Goal: Communication & Community: Answer question/provide support

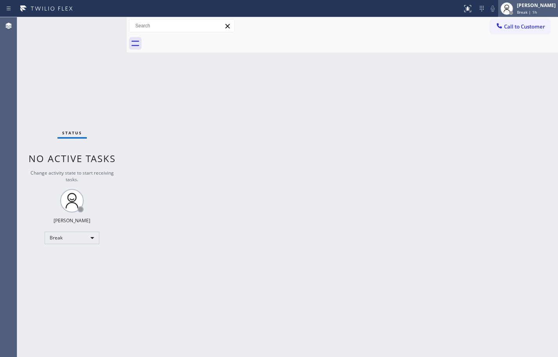
click at [508, 12] on div at bounding box center [510, 12] width 5 height 5
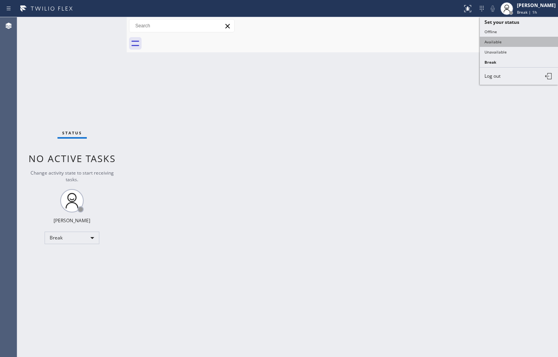
click at [507, 42] on button "Available" at bounding box center [519, 42] width 78 height 10
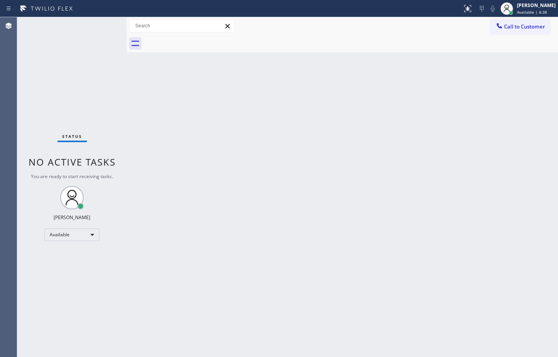
click at [436, 329] on div "Back to Dashboard Change Sender ID Customers Technicians Select a contact Outbo…" at bounding box center [342, 187] width 431 height 340
click at [440, 106] on div "Back to Dashboard Change Sender ID Customers Technicians Select a contact Outbo…" at bounding box center [342, 187] width 431 height 340
drag, startPoint x: 485, startPoint y: 109, endPoint x: 481, endPoint y: 43, distance: 66.2
click at [485, 109] on div "Back to Dashboard Change Sender ID Customers Technicians Select a contact Outbo…" at bounding box center [342, 187] width 431 height 340
click at [547, 72] on div "Back to Dashboard Change Sender ID Customers Technicians Select a contact Outbo…" at bounding box center [342, 187] width 431 height 340
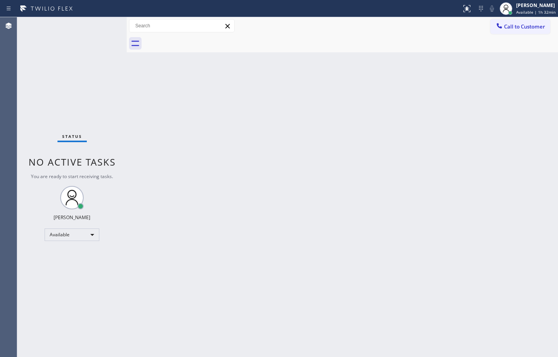
click at [413, 223] on div "Back to Dashboard Change Sender ID Customers Technicians Select a contact Outbo…" at bounding box center [342, 187] width 431 height 340
click at [542, 117] on div "Back to Dashboard Change Sender ID Customers Technicians Select a contact Outbo…" at bounding box center [342, 187] width 431 height 340
click at [549, 97] on div "Back to Dashboard Change Sender ID Customers Technicians Select a contact Outbo…" at bounding box center [342, 187] width 431 height 340
click at [529, 79] on div "Back to Dashboard Change Sender ID Customers Technicians Select a contact Outbo…" at bounding box center [342, 187] width 431 height 340
click at [542, 216] on div "Back to Dashboard Change Sender ID Customers Technicians Select a contact Outbo…" at bounding box center [342, 187] width 431 height 340
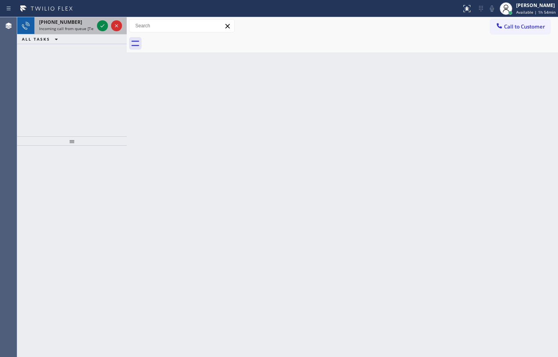
click at [83, 25] on div "[PHONE_NUMBER] Incoming call from queue [Test] All" at bounding box center [64, 25] width 61 height 17
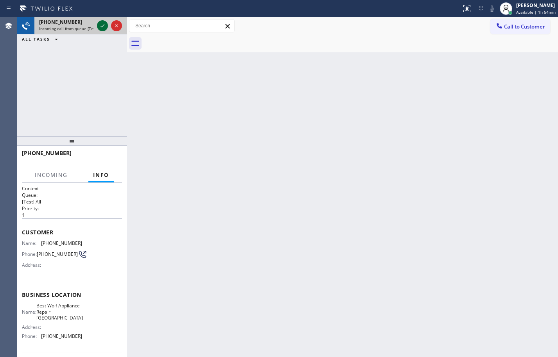
click at [103, 25] on icon at bounding box center [102, 25] width 9 height 9
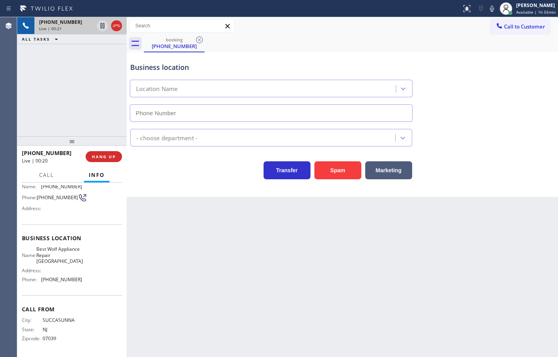
scroll to position [59, 0]
type input "[PHONE_NUMBER]"
click at [80, 281] on div "Name: Best Wolf Appliance Repair [GEOGRAPHIC_DATA] Address: Phone: [PHONE_NUMBE…" at bounding box center [72, 265] width 100 height 39
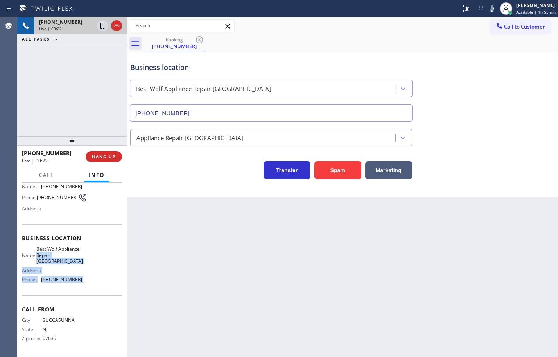
drag, startPoint x: 80, startPoint y: 281, endPoint x: 75, endPoint y: 253, distance: 28.6
click at [75, 253] on div "Name: Best Wolf Appliance Repair [GEOGRAPHIC_DATA] Address: Phone: [PHONE_NUMBE…" at bounding box center [72, 265] width 100 height 39
click at [82, 285] on div "Name: Best Wolf Appliance Repair [GEOGRAPHIC_DATA] Address: Phone: [PHONE_NUMBE…" at bounding box center [72, 265] width 100 height 39
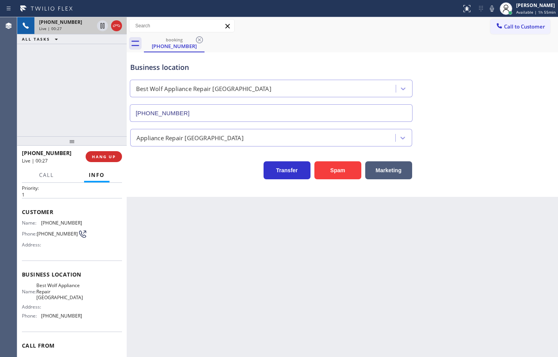
click at [88, 317] on div "Name: Best Wolf Appliance Repair [GEOGRAPHIC_DATA] Address: Phone: [PHONE_NUMBE…" at bounding box center [72, 302] width 100 height 39
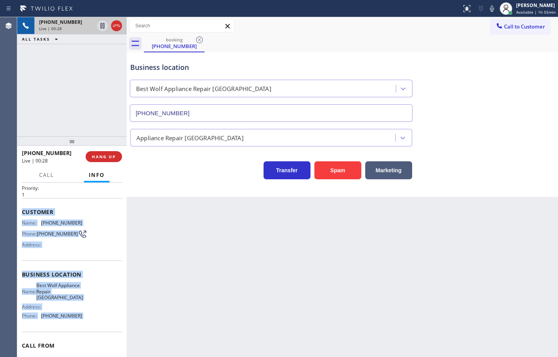
drag, startPoint x: 88, startPoint y: 317, endPoint x: 23, endPoint y: 215, distance: 121.3
click at [23, 215] on div "Context Queue: [Test] All Priority: 1 Customer Name: [PHONE_NUMBER] Phone: [PHO…" at bounding box center [72, 278] width 100 height 226
copy div "Customer Name: [PHONE_NUMBER] Phone: [PHONE_NUMBER] Address: Business location …"
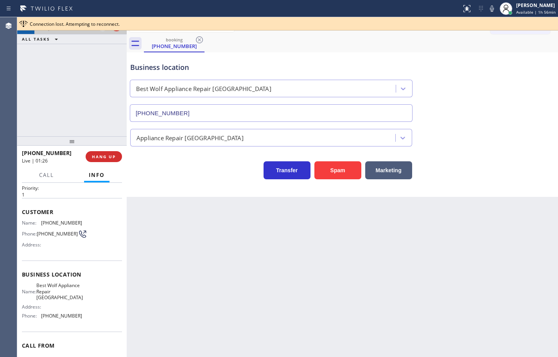
click at [469, 50] on div "booking [PHONE_NUMBER]" at bounding box center [351, 44] width 414 height 18
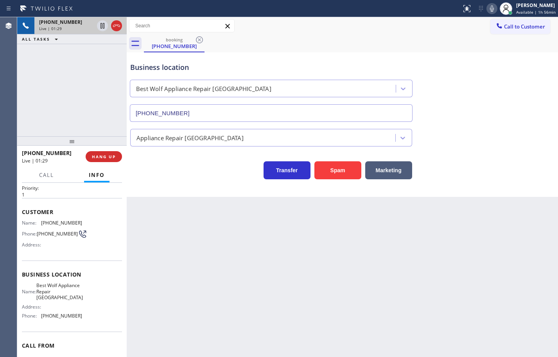
click at [487, 9] on icon at bounding box center [491, 8] width 9 height 9
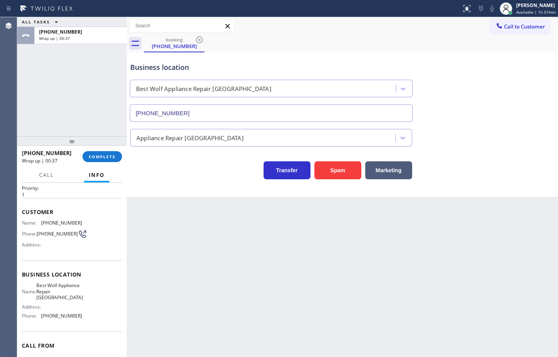
click at [86, 146] on div at bounding box center [71, 140] width 109 height 9
click at [93, 159] on span "COMPLETE" at bounding box center [102, 156] width 27 height 5
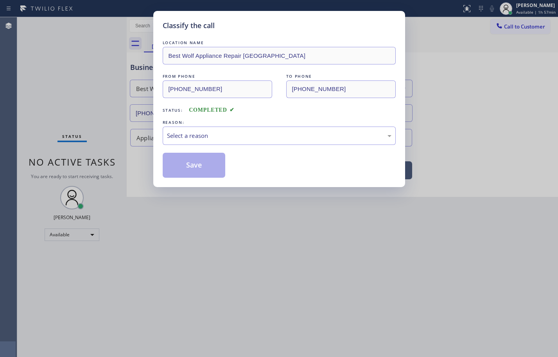
click at [165, 135] on div "Select a reason" at bounding box center [279, 136] width 233 height 18
click at [211, 166] on button "Save" at bounding box center [194, 165] width 63 height 25
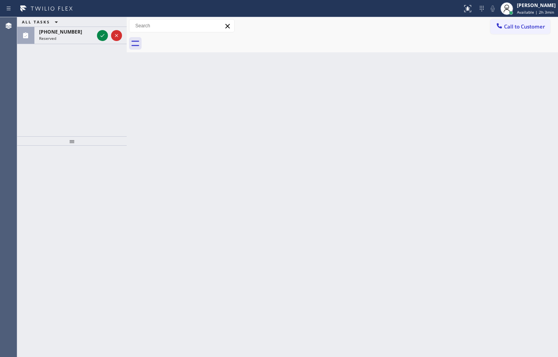
click at [410, 140] on div "Back to Dashboard Change Sender ID Customers Technicians Select a contact Outbo…" at bounding box center [342, 187] width 431 height 340
click at [84, 42] on div "[PHONE_NUMBER] Reserved" at bounding box center [64, 35] width 61 height 17
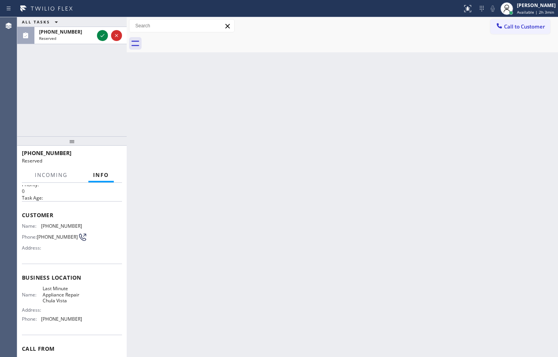
scroll to position [66, 0]
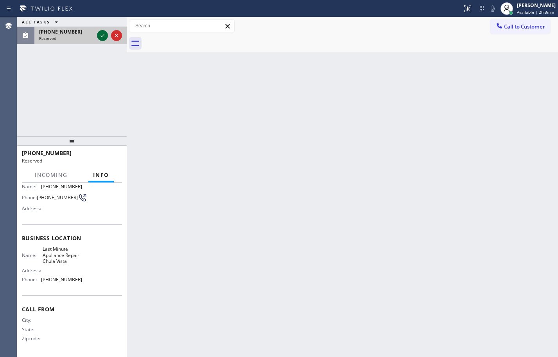
click at [104, 37] on icon at bounding box center [102, 35] width 9 height 9
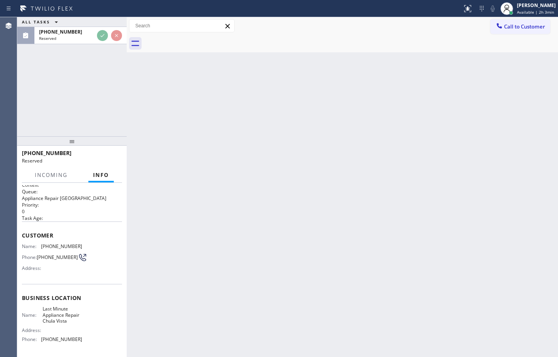
scroll to position [0, 0]
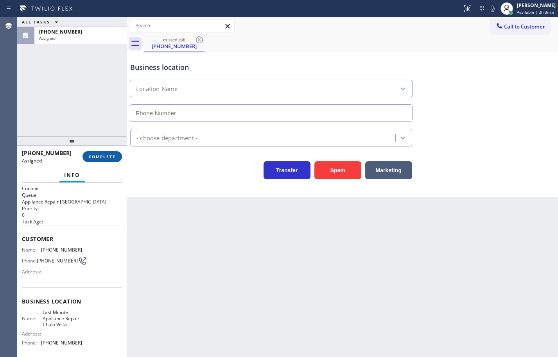
click at [117, 157] on button "COMPLETE" at bounding box center [101, 156] width 39 height 11
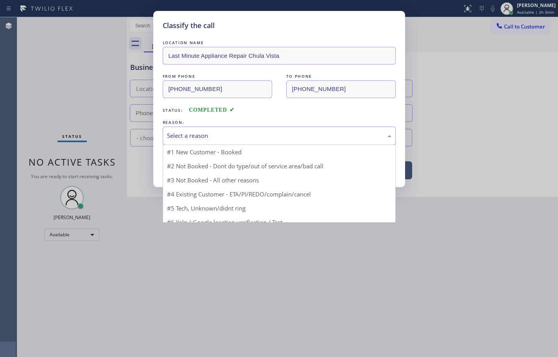
click at [196, 137] on div "Select a reason" at bounding box center [279, 135] width 224 height 9
type input "[PHONE_NUMBER]"
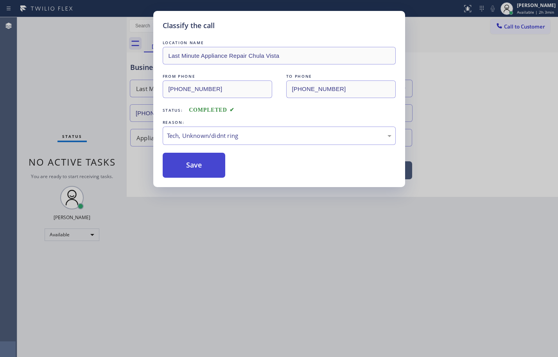
click at [218, 159] on button "Save" at bounding box center [194, 165] width 63 height 25
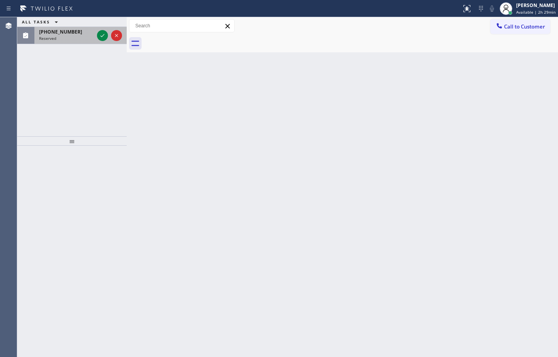
click at [53, 27] on div "[PHONE_NUMBER] Reserved" at bounding box center [64, 35] width 61 height 17
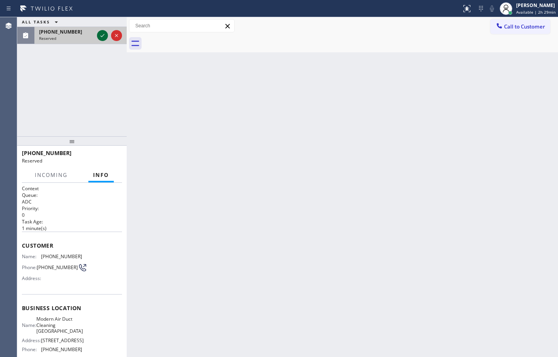
click at [100, 37] on icon at bounding box center [102, 35] width 9 height 9
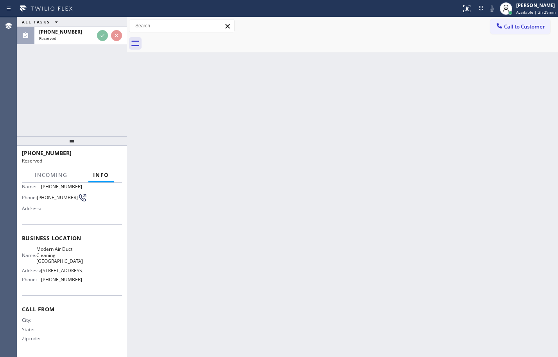
click at [81, 283] on div "Name: Modern Air Duct Cleaning [GEOGRAPHIC_DATA] Address: [STREET_ADDRESS] Phon…" at bounding box center [72, 265] width 100 height 39
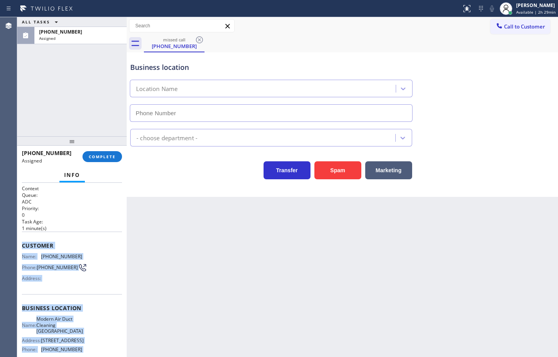
type input "[PHONE_NUMBER]"
drag, startPoint x: 81, startPoint y: 283, endPoint x: 30, endPoint y: 242, distance: 64.8
click at [30, 242] on div "Context Queue: ADC Priority: 0 Task Age: [DEMOGRAPHIC_DATA] minute(s) Customer …" at bounding box center [72, 305] width 100 height 240
copy div "Customer Name: [PHONE_NUMBER] Phone: [PHONE_NUMBER] Address: Business location …"
click at [113, 161] on button "COMPLETE" at bounding box center [101, 156] width 39 height 11
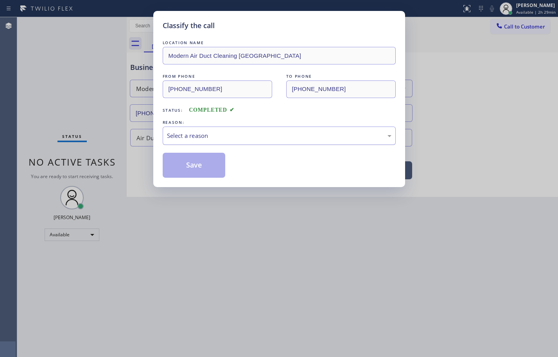
click at [210, 135] on div "Select a reason" at bounding box center [279, 135] width 224 height 9
click at [209, 174] on button "Save" at bounding box center [194, 165] width 63 height 25
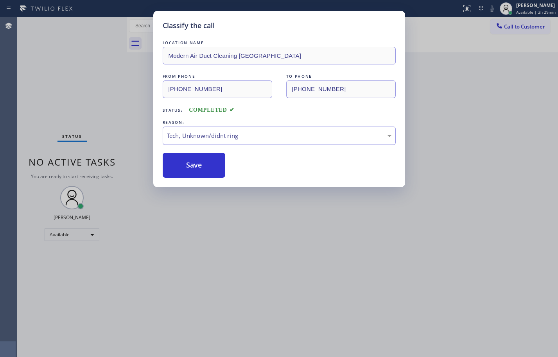
click at [534, 25] on span "Call to Customer" at bounding box center [524, 26] width 41 height 7
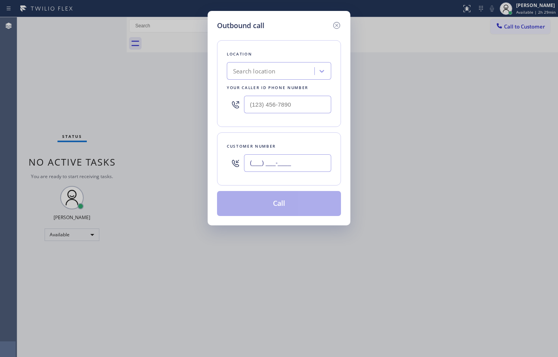
click at [304, 167] on input "(___) ___-____" at bounding box center [287, 163] width 87 height 18
paste input "949) 335-2823"
type input "[PHONE_NUMBER]"
click at [324, 104] on input "(___) ___-____" at bounding box center [287, 105] width 87 height 18
paste input "949) 577-8713"
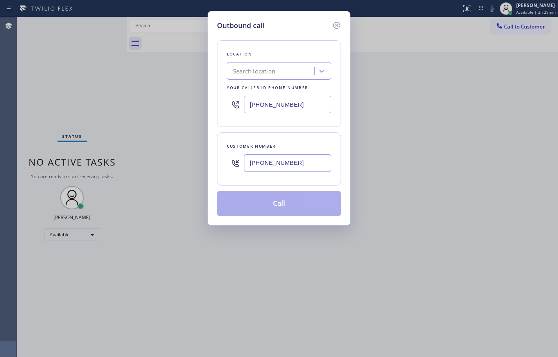
type input "[PHONE_NUMBER]"
click at [319, 143] on div "Customer number" at bounding box center [279, 146] width 104 height 8
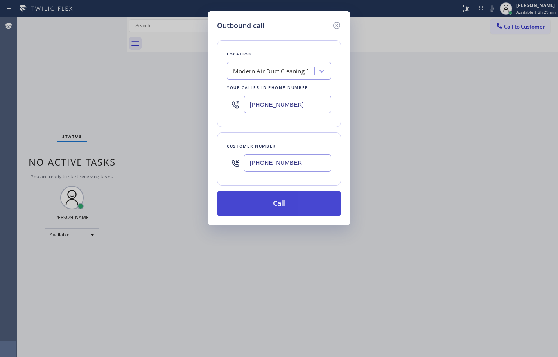
click at [316, 207] on button "Call" at bounding box center [279, 203] width 124 height 25
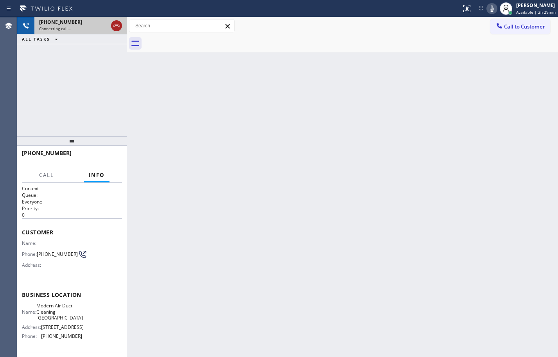
click at [120, 27] on icon at bounding box center [116, 25] width 9 height 9
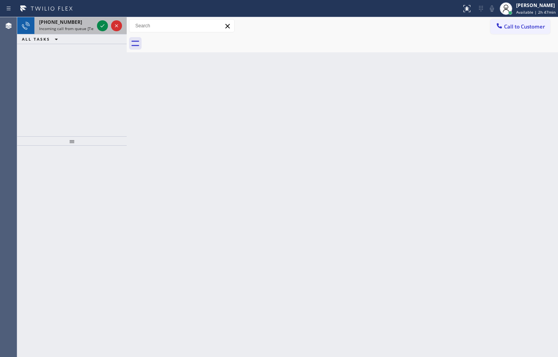
click at [56, 30] on span "Incoming call from queue [Test] All" at bounding box center [71, 28] width 65 height 5
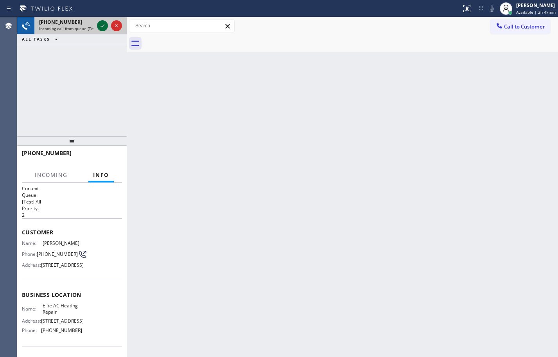
click at [103, 25] on icon at bounding box center [102, 25] width 9 height 9
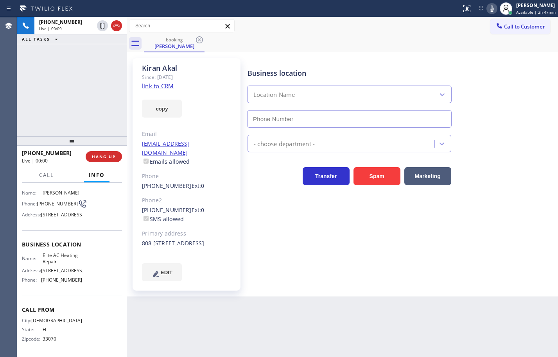
type input "[PHONE_NUMBER]"
click at [170, 82] on link "link to CRM" at bounding box center [158, 86] width 32 height 8
click at [168, 110] on button "copy" at bounding box center [162, 109] width 40 height 18
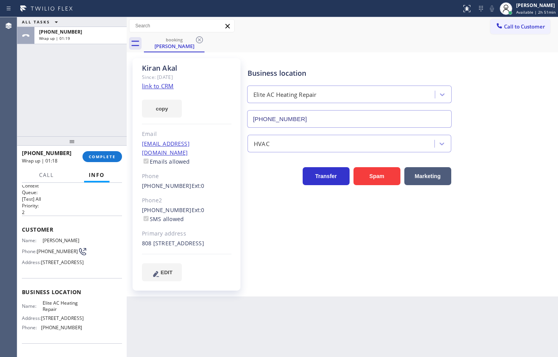
scroll to position [0, 0]
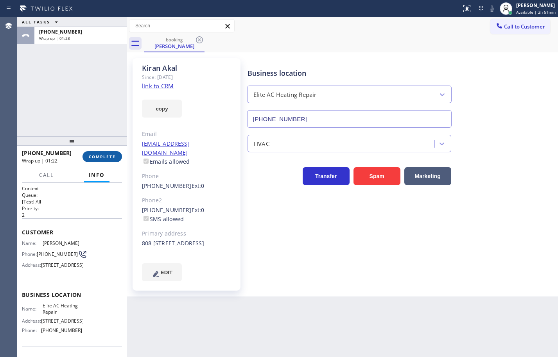
click at [111, 157] on span "COMPLETE" at bounding box center [102, 156] width 27 height 5
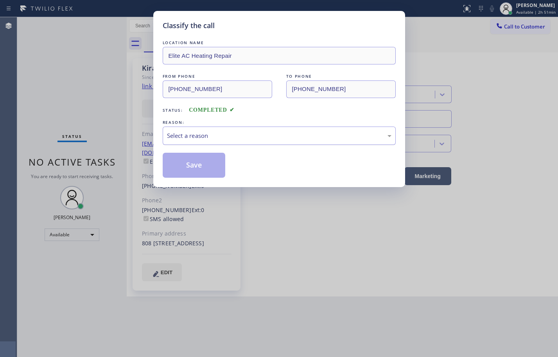
click at [233, 133] on div "Select a reason" at bounding box center [279, 135] width 224 height 9
click at [211, 163] on button "Save" at bounding box center [194, 165] width 63 height 25
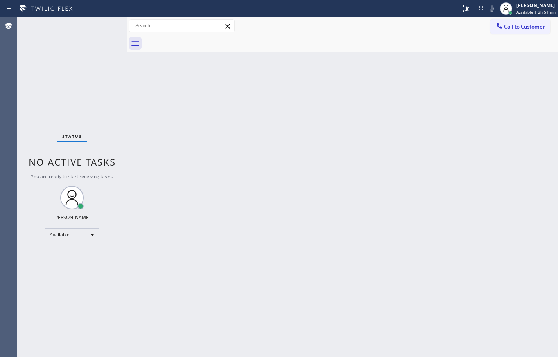
drag, startPoint x: 518, startPoint y: 25, endPoint x: 523, endPoint y: 30, distance: 7.2
click at [518, 25] on span "Call to Customer" at bounding box center [524, 26] width 41 height 7
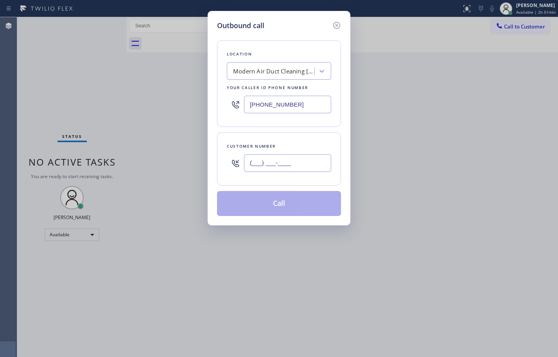
click at [298, 167] on input "(___) ___-____" at bounding box center [287, 163] width 87 height 18
paste input "305) 240-0793"
type input "[PHONE_NUMBER]"
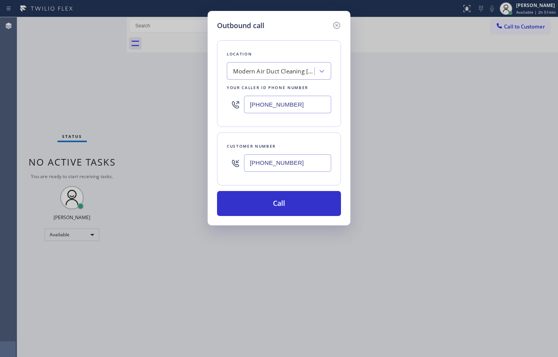
click at [304, 94] on div "[PHONE_NUMBER]" at bounding box center [279, 104] width 104 height 25
click at [304, 103] on input "[PHONE_NUMBER]" at bounding box center [287, 105] width 87 height 18
paste input "305) 239-8487"
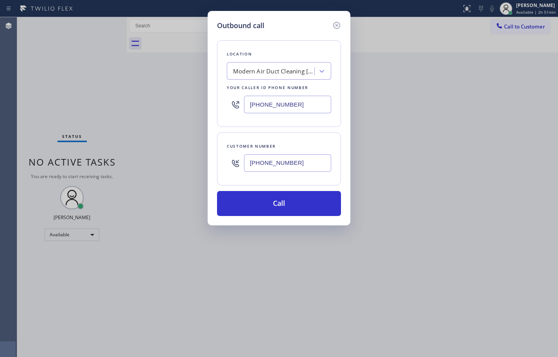
type input "[PHONE_NUMBER]"
click at [323, 133] on div "Customer number [PHONE_NUMBER]" at bounding box center [279, 159] width 124 height 53
click at [307, 134] on div "Customer number [PHONE_NUMBER]" at bounding box center [279, 159] width 124 height 53
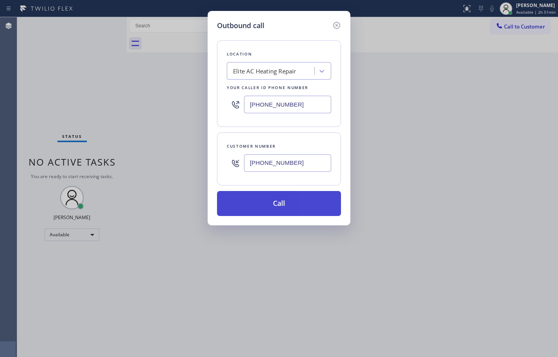
click at [303, 208] on button "Call" at bounding box center [279, 203] width 124 height 25
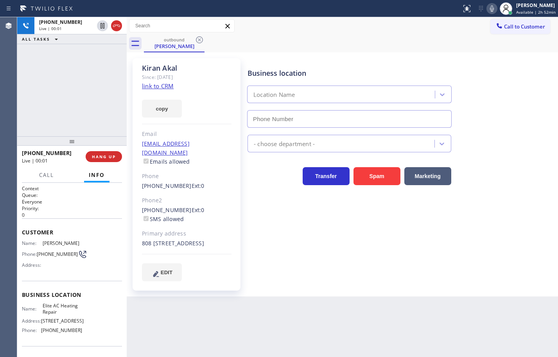
type input "[PHONE_NUMBER]"
click at [487, 5] on icon at bounding box center [491, 8] width 9 height 9
click at [490, 7] on icon at bounding box center [492, 8] width 4 height 6
click at [176, 243] on div "808 [STREET_ADDRESS]" at bounding box center [187, 243] width 90 height 9
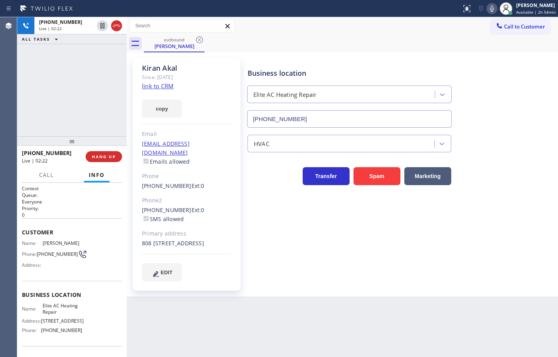
click at [171, 242] on div "808 [STREET_ADDRESS]" at bounding box center [187, 243] width 90 height 9
click at [196, 248] on div "808 [STREET_ADDRESS]" at bounding box center [187, 243] width 90 height 9
click at [487, 7] on icon at bounding box center [491, 8] width 9 height 9
click at [490, 7] on icon at bounding box center [492, 8] width 4 height 6
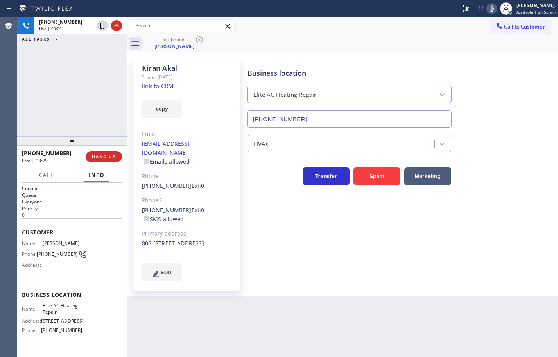
click at [487, 8] on icon at bounding box center [491, 8] width 9 height 9
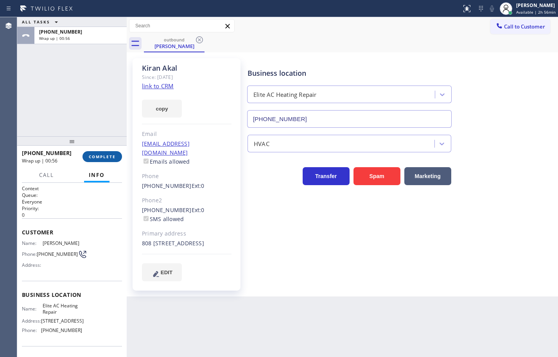
click at [100, 161] on button "COMPLETE" at bounding box center [101, 156] width 39 height 11
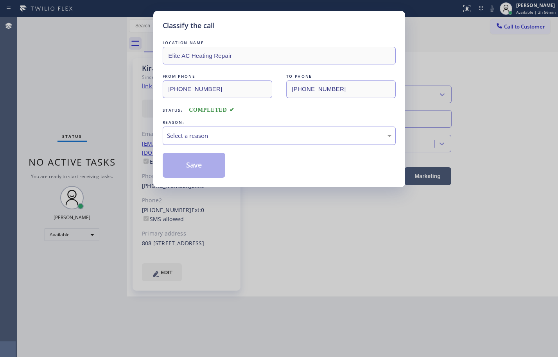
click at [178, 137] on div "Select a reason" at bounding box center [279, 135] width 224 height 9
click at [217, 170] on button "Save" at bounding box center [194, 165] width 63 height 25
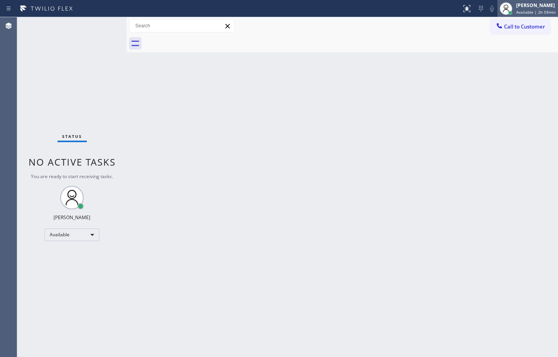
click at [525, 11] on span "Available | 2h 59min" at bounding box center [535, 11] width 39 height 5
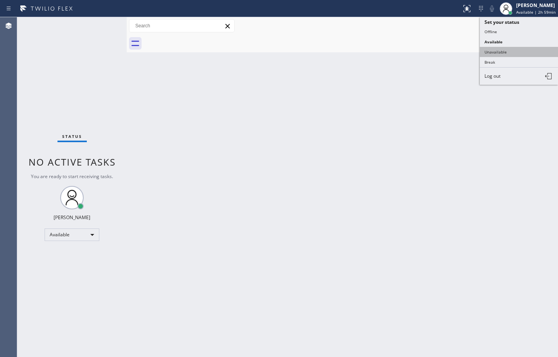
click at [515, 50] on button "Unavailable" at bounding box center [519, 52] width 78 height 10
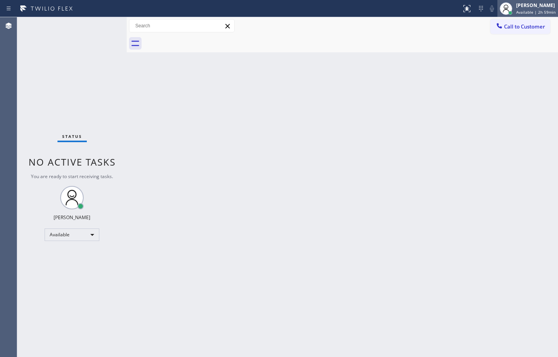
click at [527, 6] on div "[PERSON_NAME]" at bounding box center [535, 5] width 39 height 7
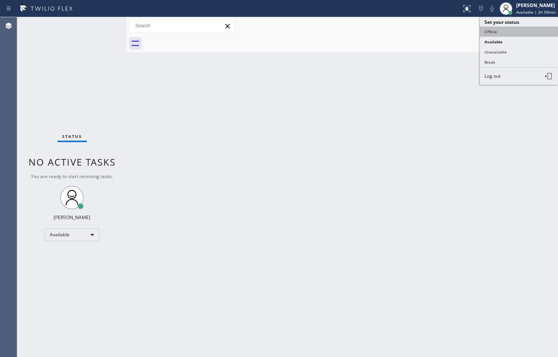
click at [511, 27] on button "Offline" at bounding box center [519, 32] width 78 height 10
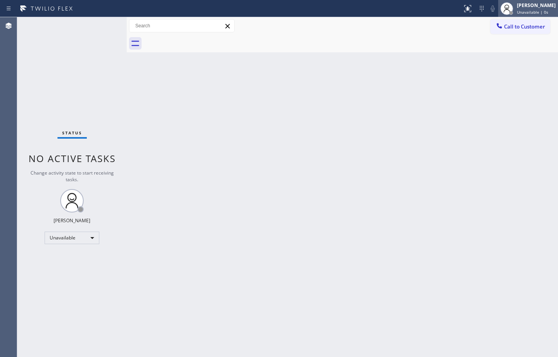
click at [529, 9] on div "[PERSON_NAME] Unavailable | 0s" at bounding box center [536, 9] width 43 height 14
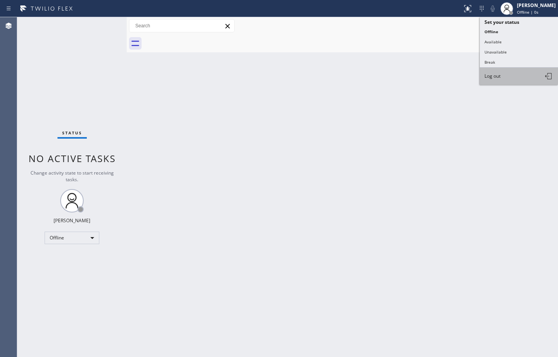
click at [522, 75] on button "Log out" at bounding box center [519, 76] width 78 height 17
